Goal: Task Accomplishment & Management: Manage account settings

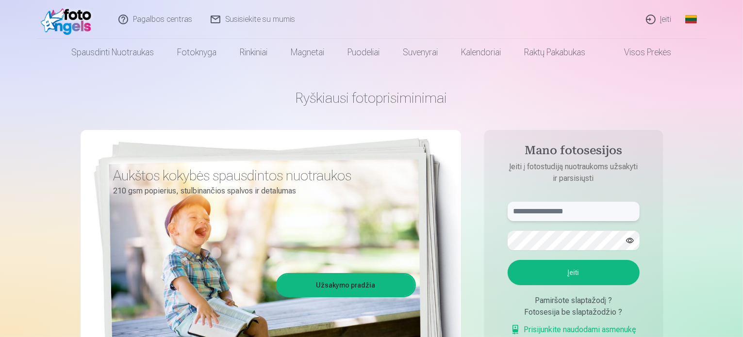
click at [557, 206] on input "text" at bounding box center [574, 211] width 132 height 19
type input "**********"
click at [629, 242] on button "button" at bounding box center [630, 240] width 18 height 18
click at [574, 275] on button "Įeiti" at bounding box center [574, 272] width 132 height 25
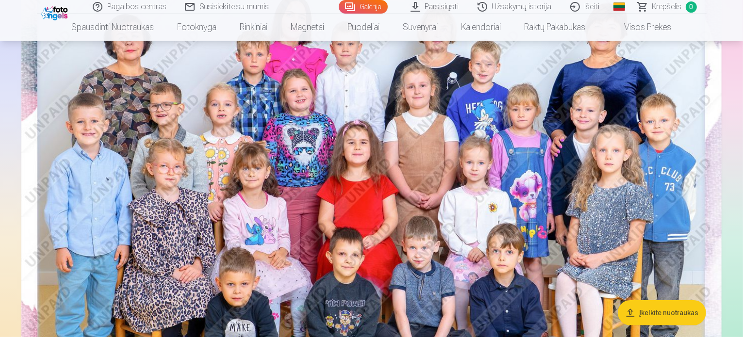
scroll to position [146, 0]
drag, startPoint x: 403, startPoint y: 223, endPoint x: 732, endPoint y: 92, distance: 354.6
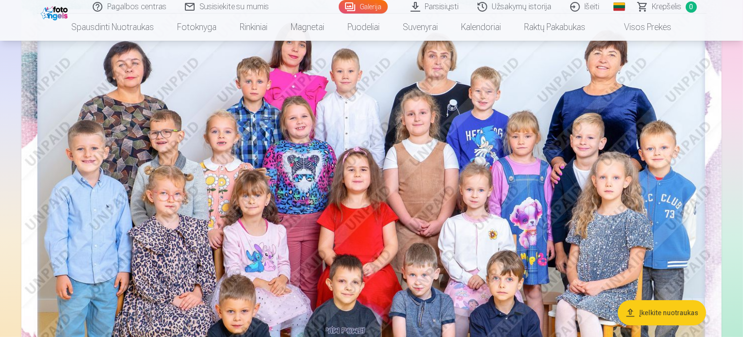
scroll to position [97, 0]
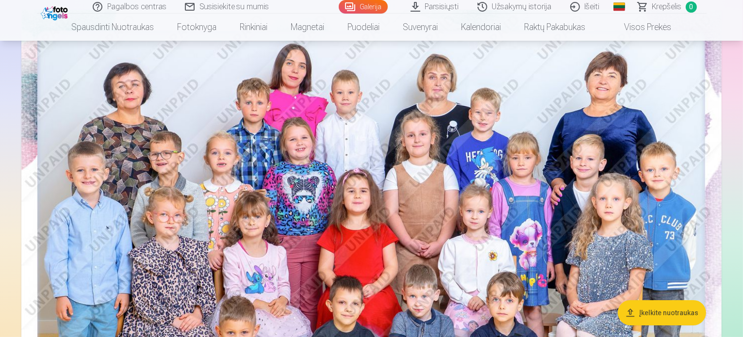
drag, startPoint x: 479, startPoint y: 5, endPoint x: 1, endPoint y: 294, distance: 558.1
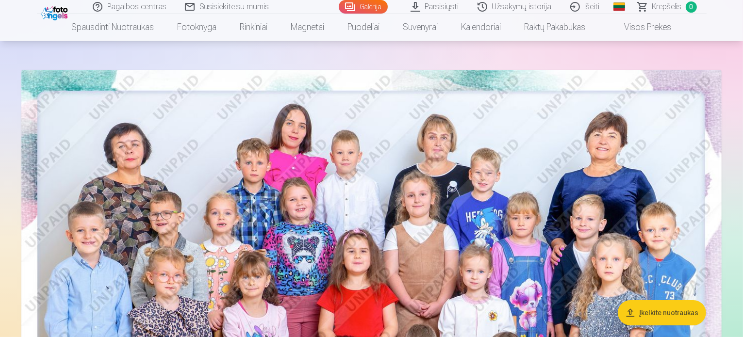
scroll to position [0, 0]
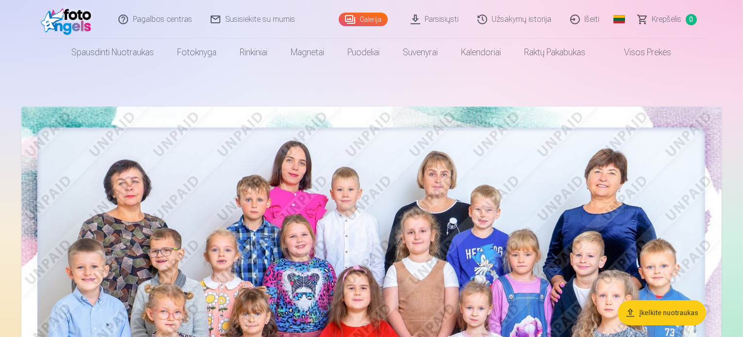
click at [586, 15] on link "Išeiti" at bounding box center [586, 19] width 48 height 39
